Goal: Task Accomplishment & Management: Manage account settings

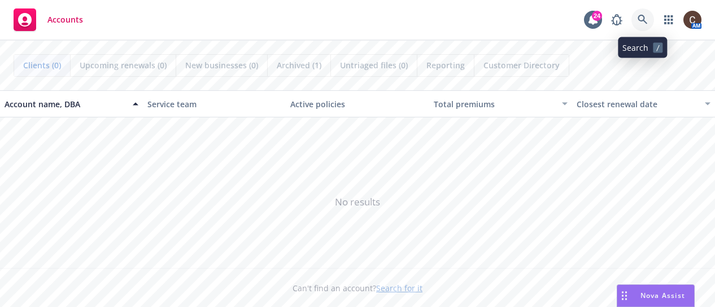
click at [641, 23] on icon at bounding box center [642, 20] width 10 height 10
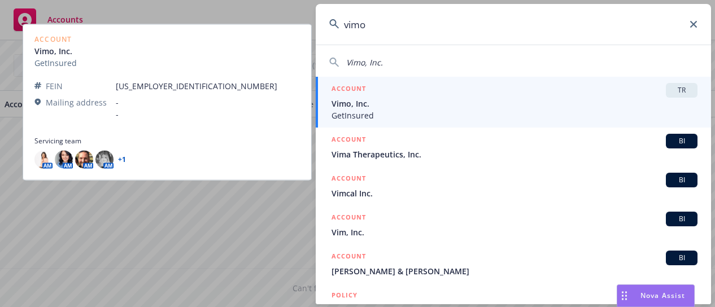
type input "vimo"
click at [436, 99] on span "Vimo, Inc." at bounding box center [514, 104] width 366 height 12
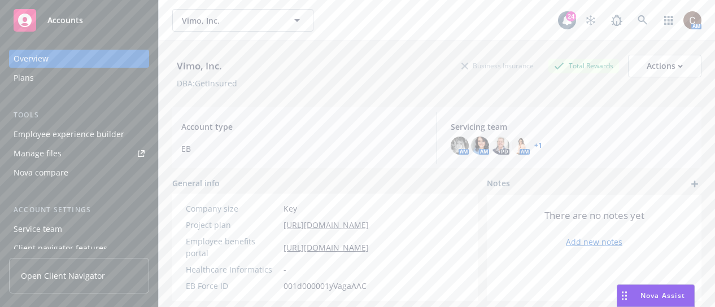
scroll to position [27, 0]
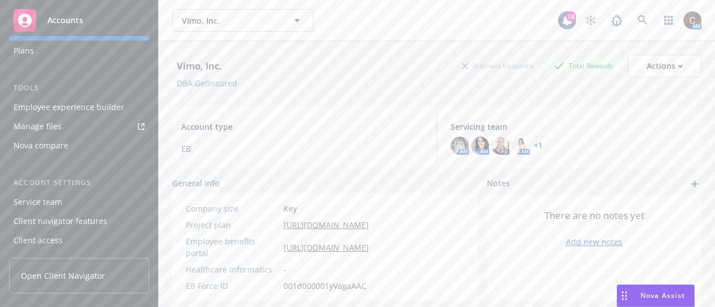
click at [86, 129] on link "Manage files" at bounding box center [79, 126] width 140 height 18
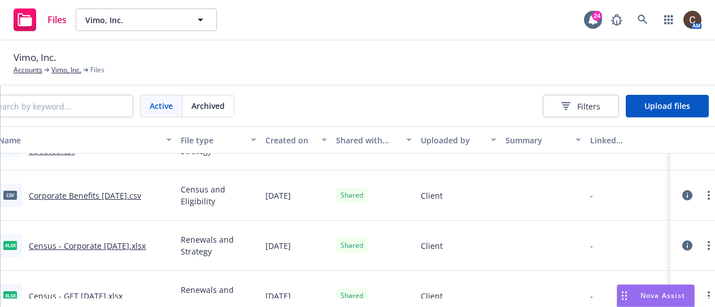
scroll to position [0, 227]
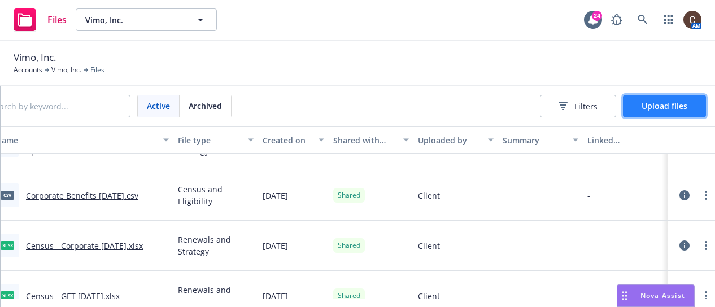
click at [655, 112] on button "Upload files" at bounding box center [664, 106] width 83 height 23
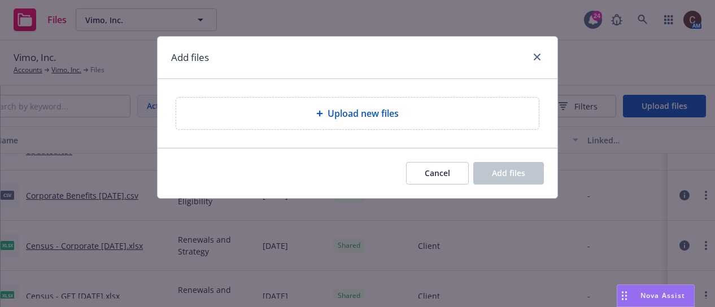
click at [367, 113] on span "Upload new files" at bounding box center [362, 114] width 71 height 14
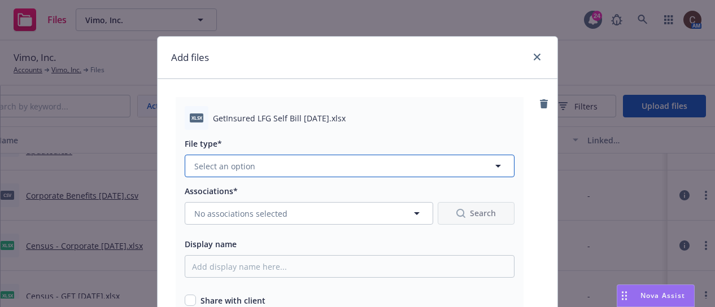
click at [288, 166] on button "Select an option" at bounding box center [350, 166] width 330 height 23
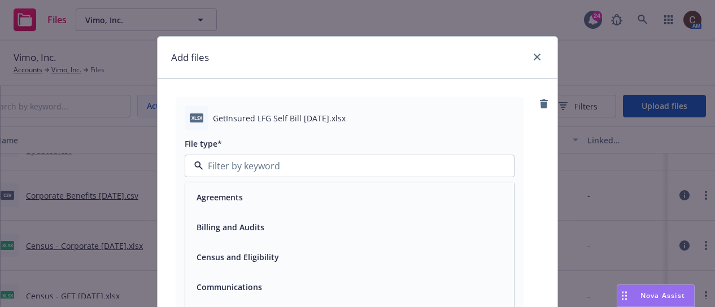
click at [256, 234] on div "Billing and Audits" at bounding box center [229, 227] width 75 height 16
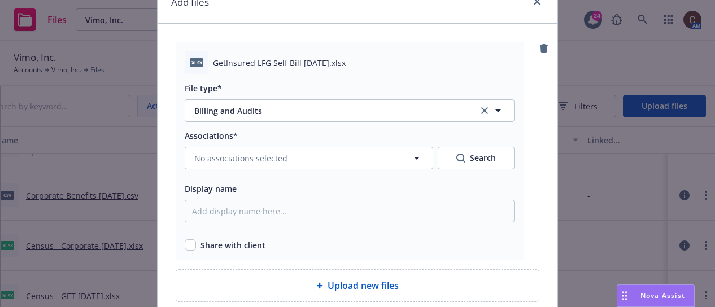
scroll to position [57, 0]
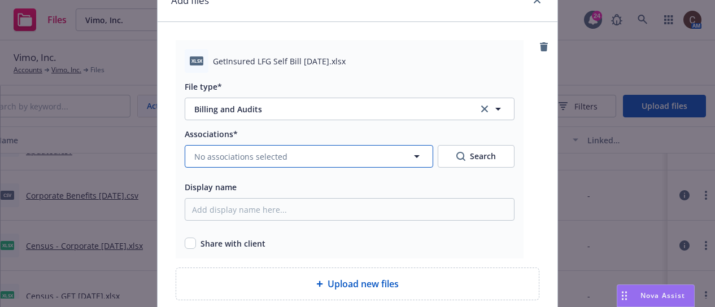
click at [322, 159] on button "No associations selected" at bounding box center [309, 156] width 248 height 23
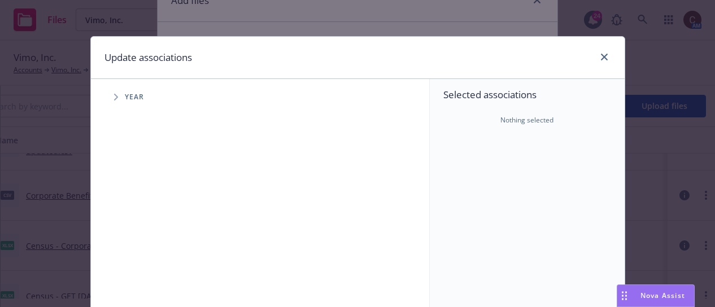
click at [112, 104] on span "Tree Example" at bounding box center [116, 97] width 18 height 18
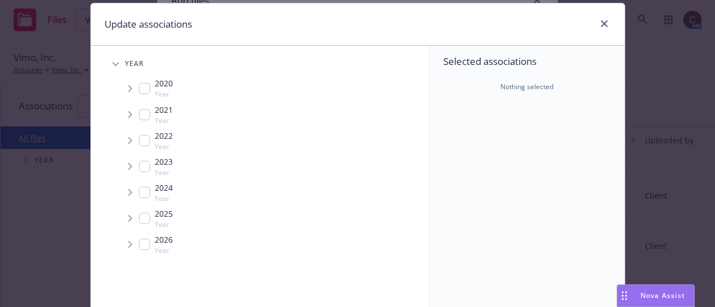
scroll to position [54, 0]
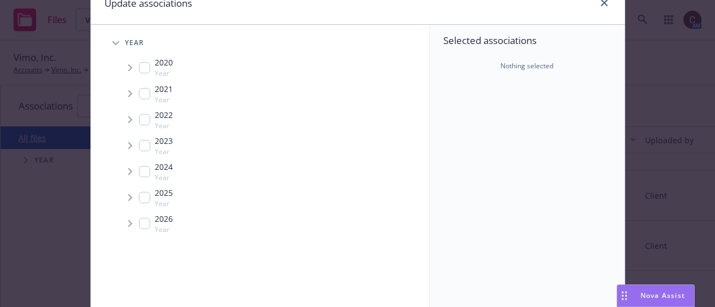
click at [141, 201] on input "Tree Example" at bounding box center [144, 197] width 11 height 11
checkbox input "true"
click at [128, 200] on icon "Tree Example" at bounding box center [130, 197] width 4 height 7
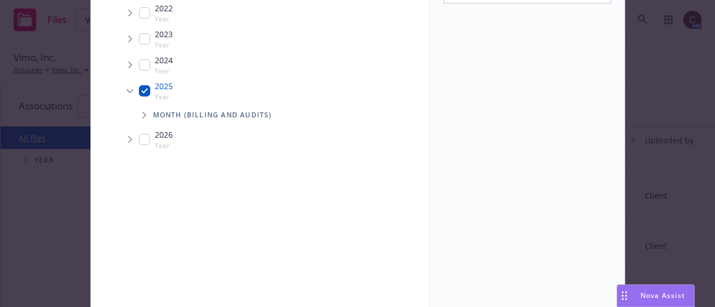
scroll to position [163, 0]
click at [143, 115] on span "Tree Example" at bounding box center [144, 113] width 18 height 18
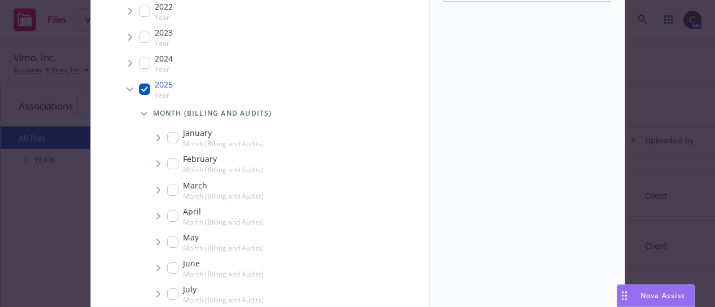
scroll to position [82, 0]
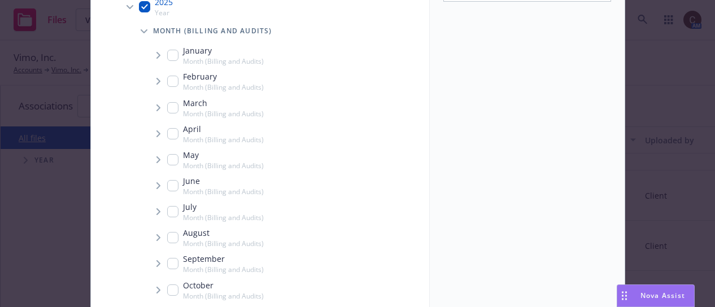
click at [167, 236] on input "Tree Example" at bounding box center [172, 237] width 11 height 11
checkbox input "true"
click at [150, 241] on span "Tree Example" at bounding box center [158, 238] width 18 height 18
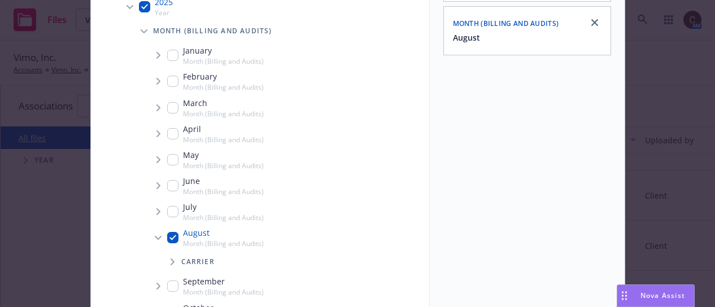
click at [170, 261] on icon "Tree Example" at bounding box center [172, 261] width 5 height 7
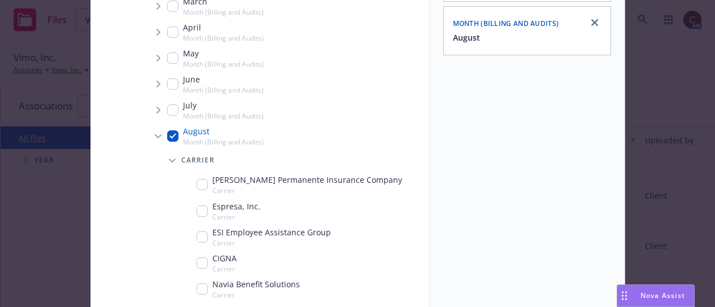
scroll to position [322, 0]
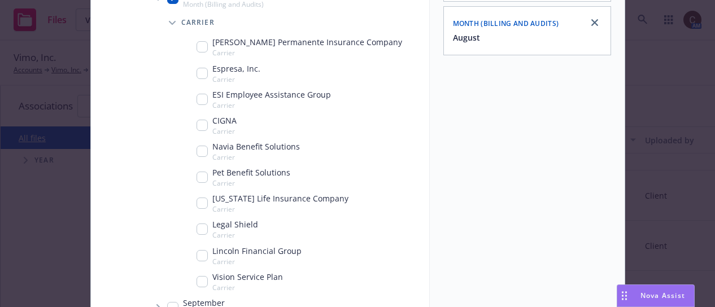
click at [196, 258] on input "Tree Example" at bounding box center [201, 255] width 11 height 11
checkbox input "true"
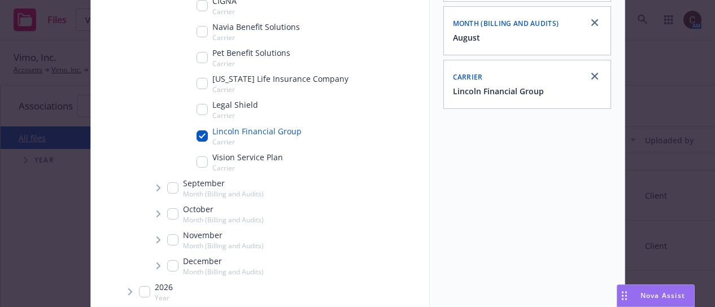
scroll to position [253, 0]
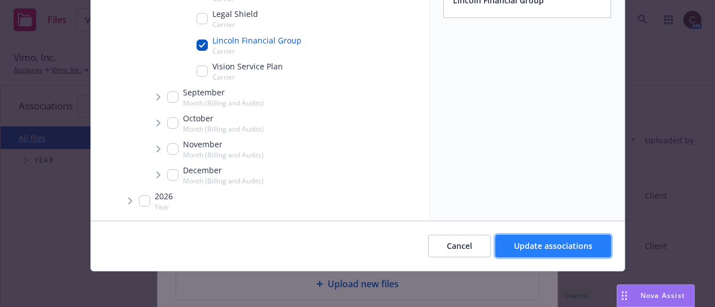
click at [563, 243] on span "Update associations" at bounding box center [553, 245] width 78 height 11
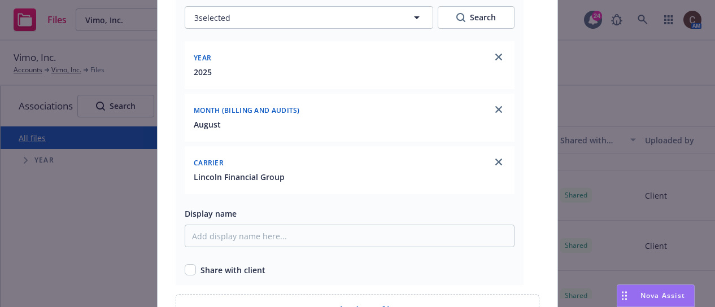
click at [297, 203] on div "Associations* 3 selected Search Year [DATE] Month (Billing and Audits) August C…" at bounding box center [350, 132] width 330 height 288
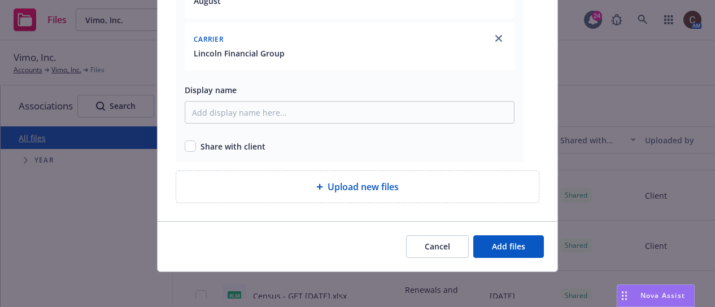
scroll to position [319, 0]
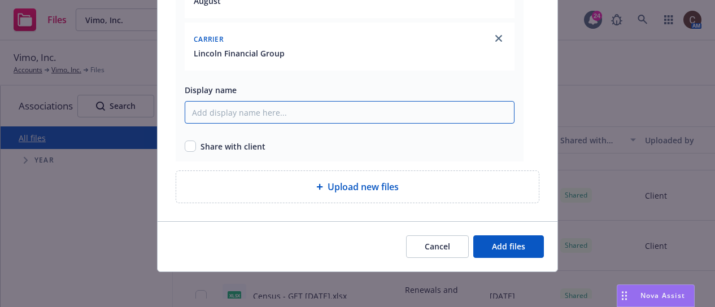
click at [296, 112] on input "Display name" at bounding box center [350, 112] width 330 height 23
type input "[DATE] LFG Self Bill GetInsured"
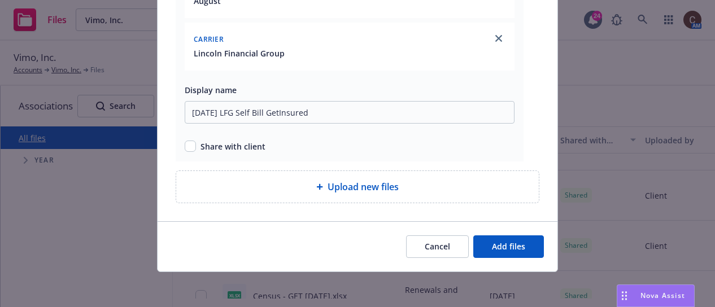
click at [187, 146] on input "checkbox" at bounding box center [190, 146] width 11 height 11
checkbox input "true"
click at [511, 238] on button "Add files" at bounding box center [508, 246] width 71 height 23
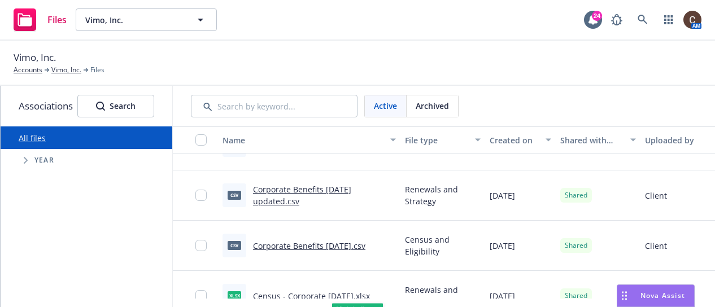
scroll to position [84, 0]
